Goal: Register for event/course

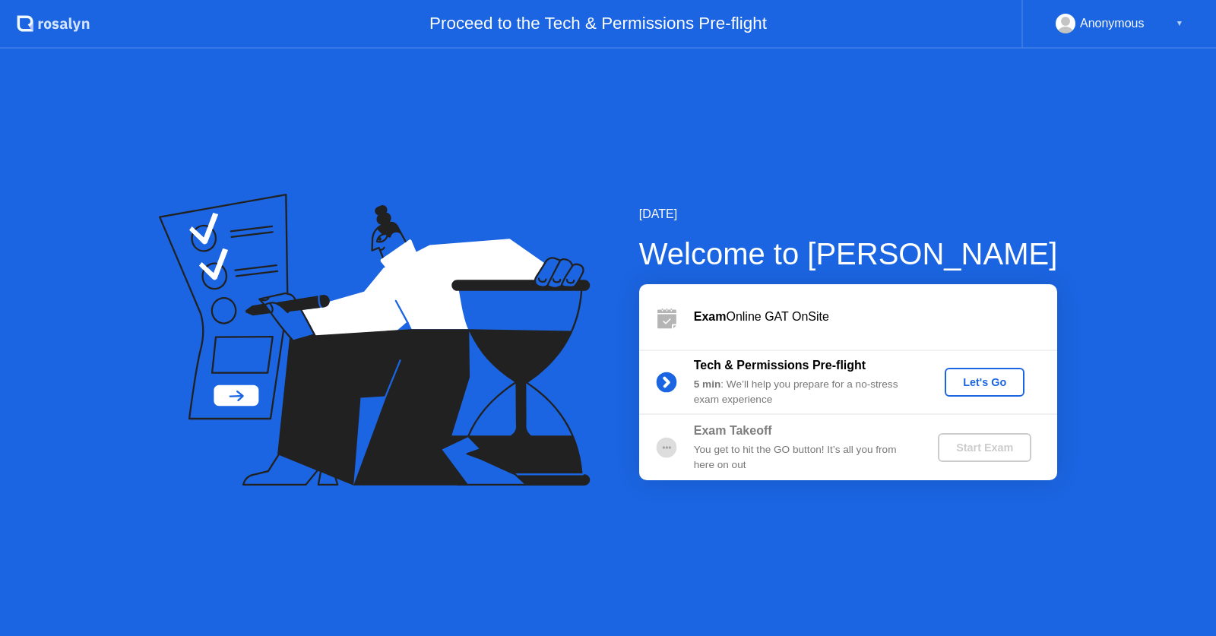
click at [993, 378] on div "Let's Go" at bounding box center [985, 382] width 68 height 12
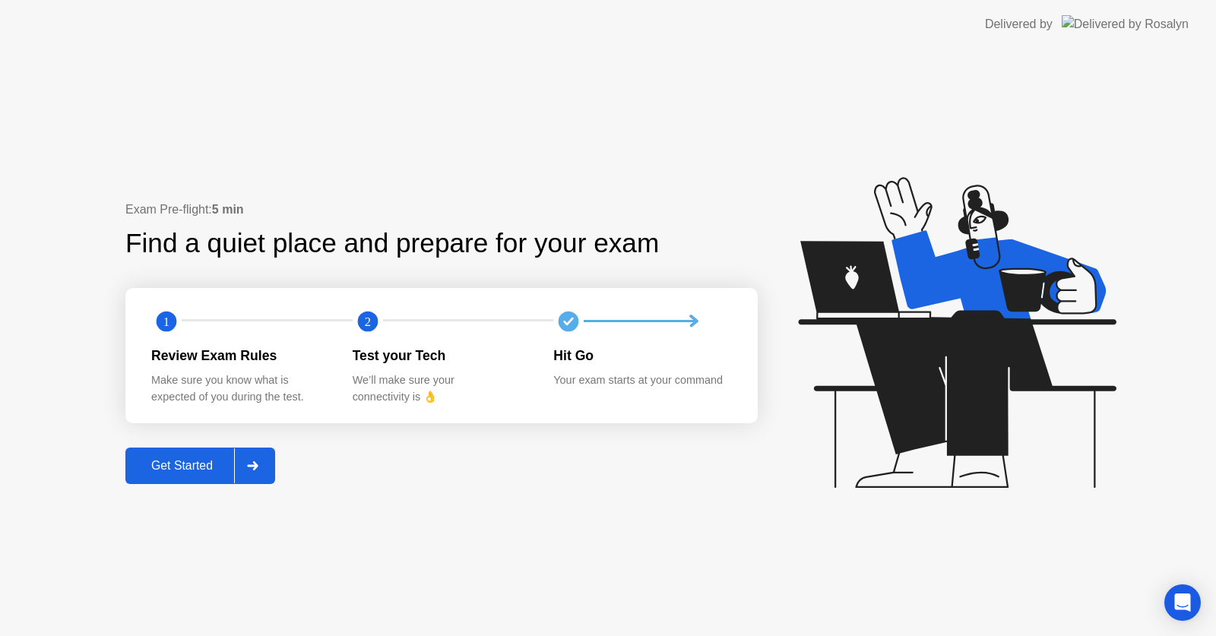
click at [219, 470] on div "Get Started" at bounding box center [182, 466] width 104 height 14
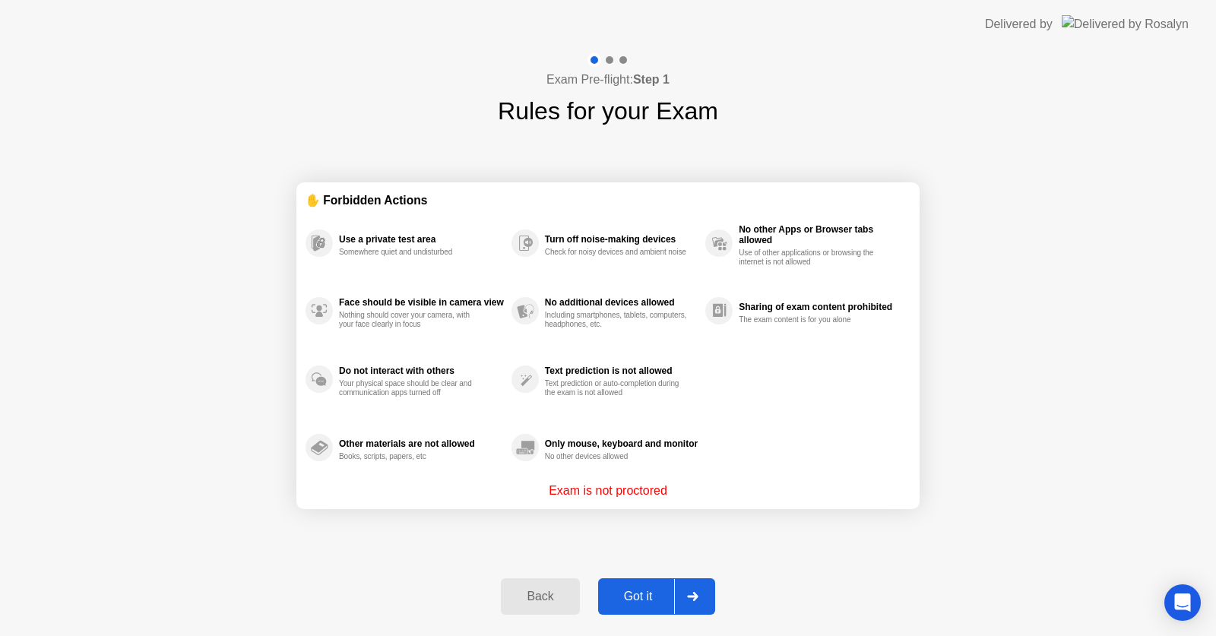
click at [638, 604] on div "Got it" at bounding box center [638, 597] width 71 height 14
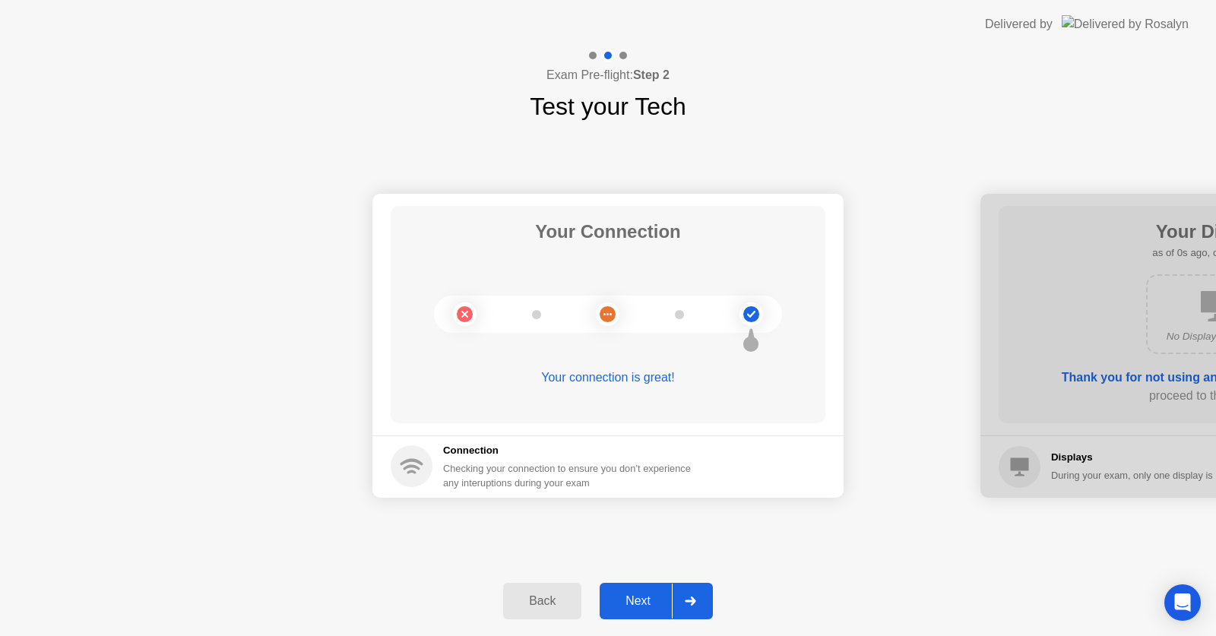
click at [638, 604] on div "Next" at bounding box center [638, 602] width 68 height 14
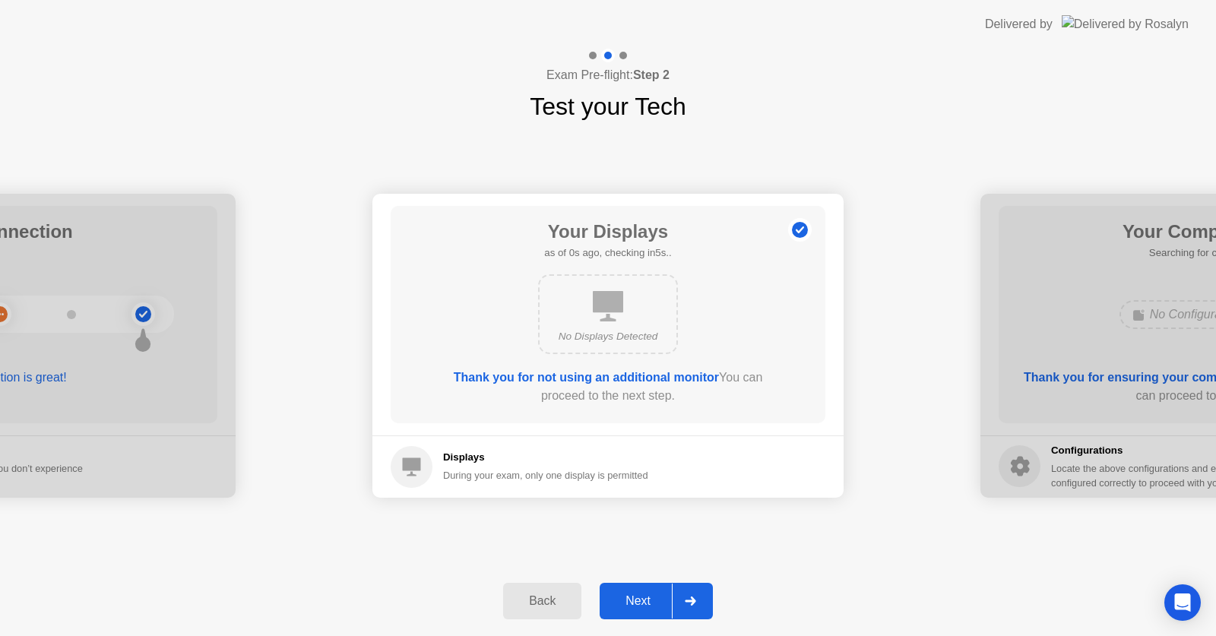
click at [638, 604] on div "Next" at bounding box center [638, 602] width 68 height 14
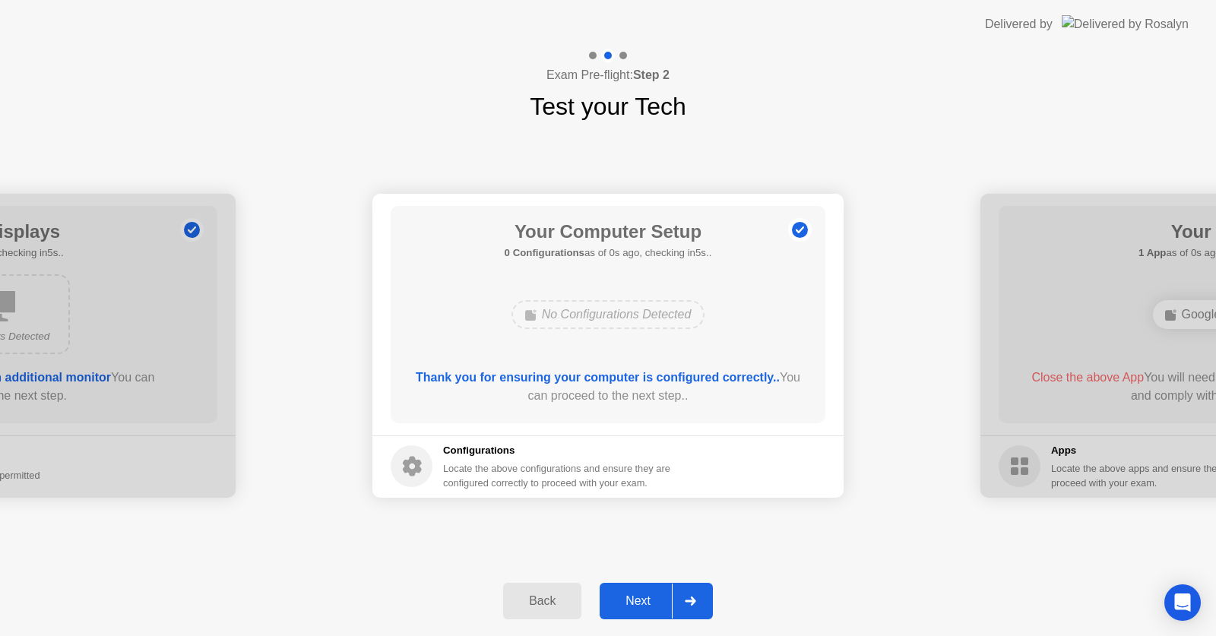
click at [638, 604] on div "Next" at bounding box center [638, 602] width 68 height 14
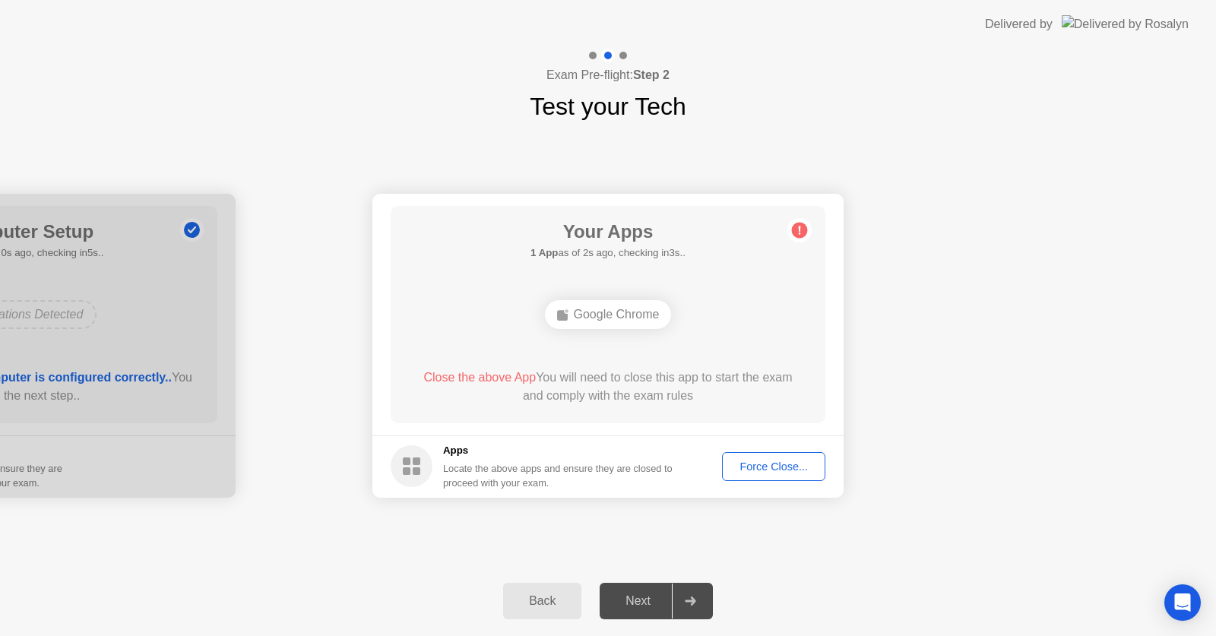
click at [753, 471] on div "Force Close..." at bounding box center [774, 467] width 93 height 12
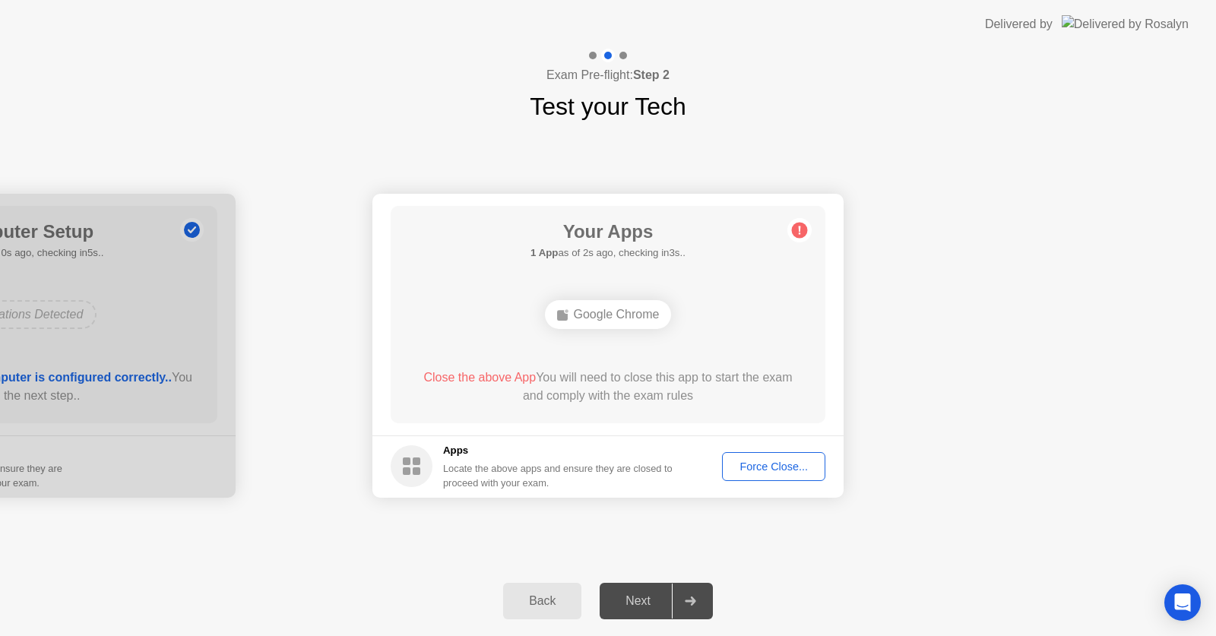
click at [734, 469] on div "Force Close..." at bounding box center [774, 467] width 93 height 12
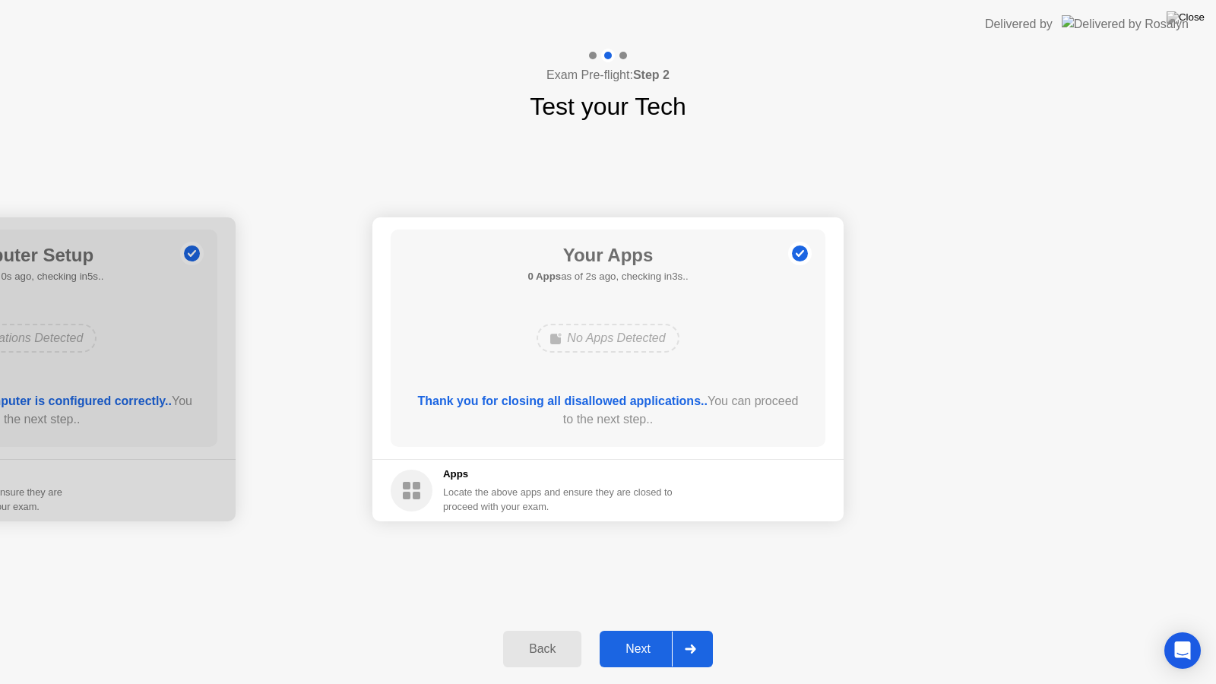
click at [648, 636] on button "Next" at bounding box center [656, 649] width 113 height 36
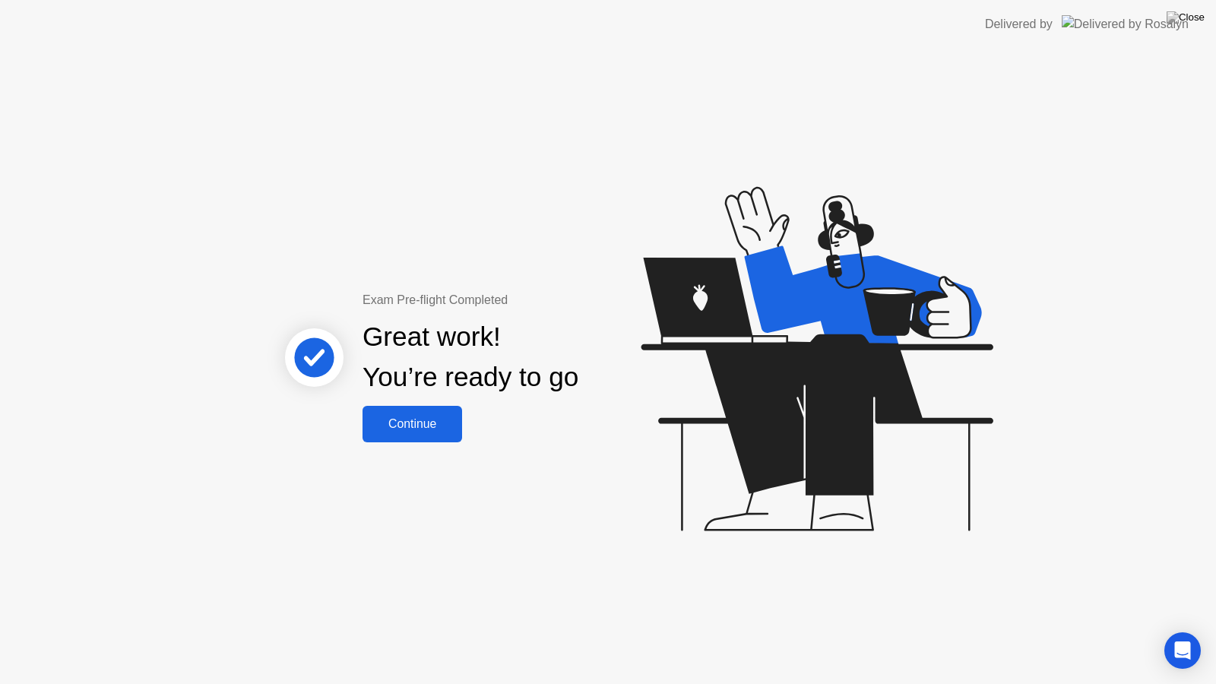
click at [396, 417] on div "Continue" at bounding box center [412, 424] width 90 height 14
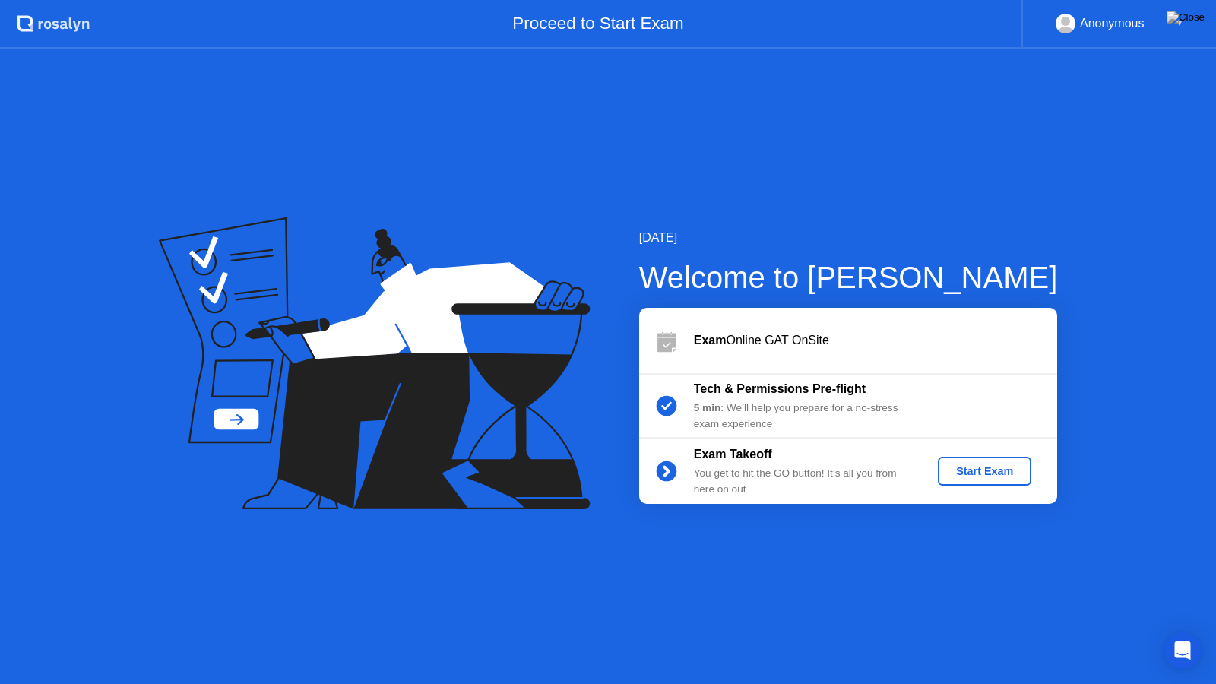
click at [969, 477] on div "Start Exam" at bounding box center [984, 471] width 81 height 12
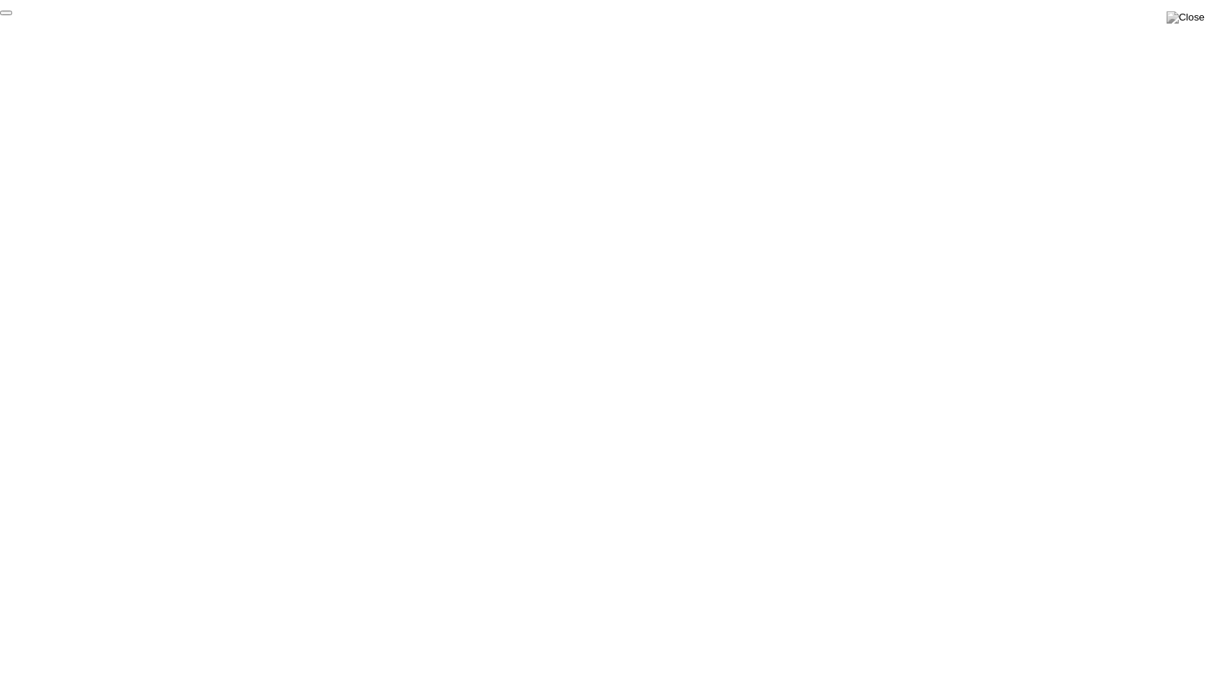
click at [12, 15] on button "End Proctoring Session" at bounding box center [6, 13] width 12 height 5
